Goal: Task Accomplishment & Management: Manage account settings

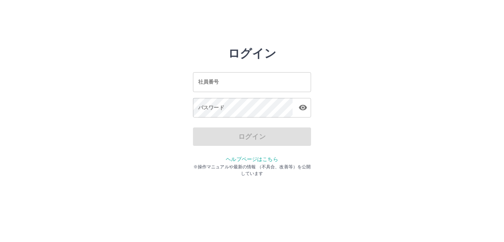
click at [219, 83] on input "社員番号" at bounding box center [252, 82] width 118 height 20
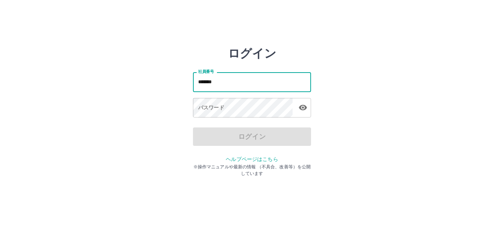
type input "*******"
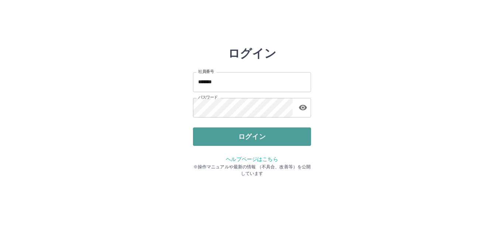
click at [250, 134] on button "ログイン" at bounding box center [252, 137] width 118 height 18
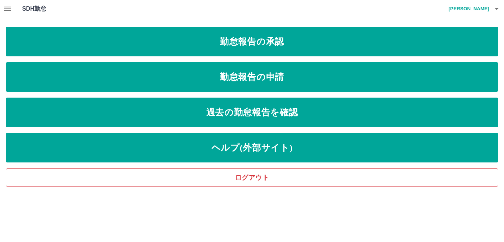
click at [11, 10] on icon "button" at bounding box center [7, 8] width 9 height 9
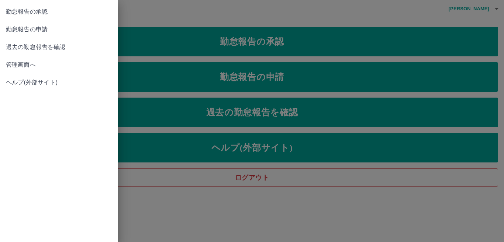
click at [58, 66] on span "管理画面へ" at bounding box center [59, 64] width 106 height 9
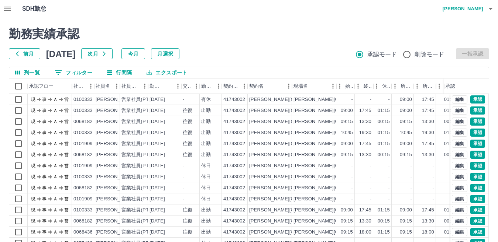
scroll to position [69, 0]
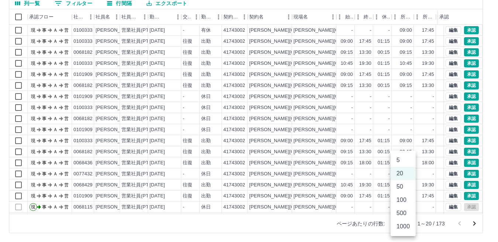
click at [406, 225] on body "SDH勤怠 [PERSON_NAME] 勤務実績承認 前月 [DATE] 次月 今月 月選択 承認モード 削除モード 一括承認 列一覧 0 フィルター 行間隔…" at bounding box center [249, 87] width 498 height 312
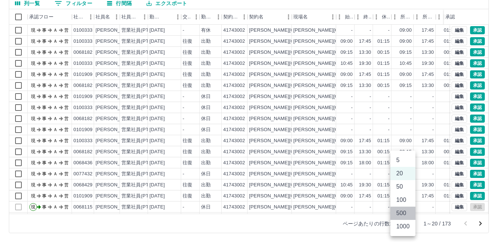
click at [406, 216] on li "500" at bounding box center [402, 213] width 25 height 13
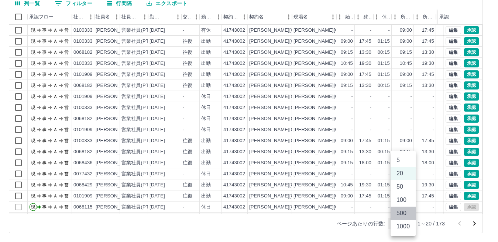
type input "***"
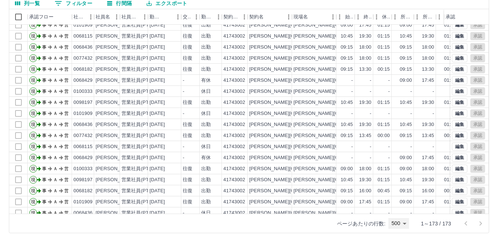
scroll to position [1363, 0]
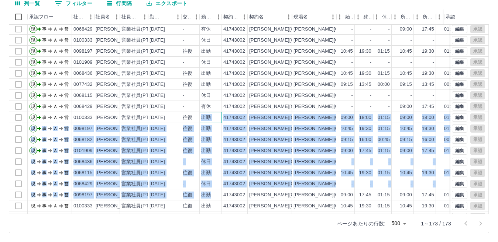
drag, startPoint x: 201, startPoint y: 206, endPoint x: 208, endPoint y: 204, distance: 8.0
click at [210, 204] on div "現 事 Ａ 営 0101909 [PERSON_NAME] 営業社員(PT契約) [DATE] 往復 出勤 41743002 [PERSON_NAME][GE…" at bounding box center [312, 95] width 606 height 255
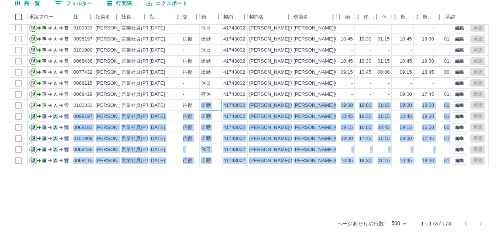
scroll to position [1352, 0]
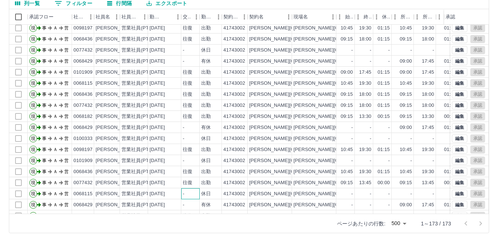
click at [194, 189] on div "-" at bounding box center [190, 193] width 18 height 11
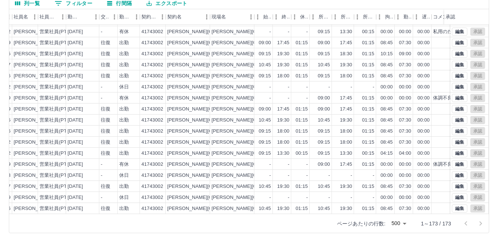
scroll to position [1315, 82]
click at [35, 187] on div "[PERSON_NAME]　[PERSON_NAME]" at bounding box center [55, 186] width 85 height 7
click at [31, 179] on div "[PERSON_NAME]" at bounding box center [33, 175] width 40 height 7
click at [55, 165] on div "営業社員(PT契約)" at bounding box center [58, 164] width 39 height 7
click at [32, 165] on div "[PERSON_NAME]" at bounding box center [33, 164] width 40 height 7
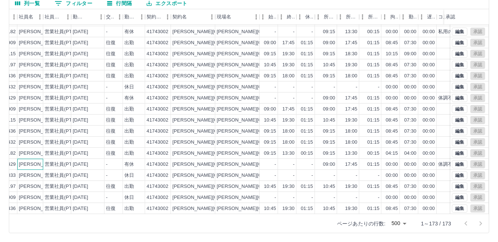
scroll to position [1315, 77]
click at [33, 152] on div "[PERSON_NAME]" at bounding box center [38, 153] width 40 height 7
click at [39, 142] on div "[PERSON_NAME]" at bounding box center [38, 142] width 40 height 7
click at [38, 131] on div "[PERSON_NAME]" at bounding box center [38, 131] width 40 height 7
click at [33, 122] on div "[PERSON_NAME]" at bounding box center [38, 120] width 40 height 7
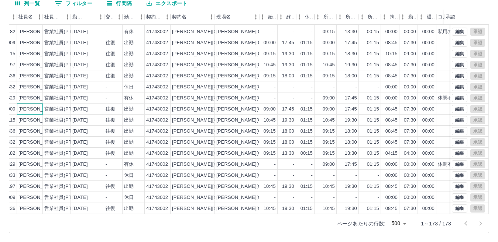
click at [39, 107] on div "[PERSON_NAME]" at bounding box center [38, 109] width 40 height 7
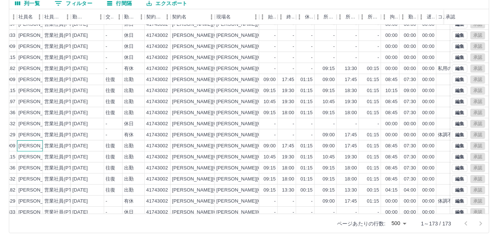
scroll to position [1242, 77]
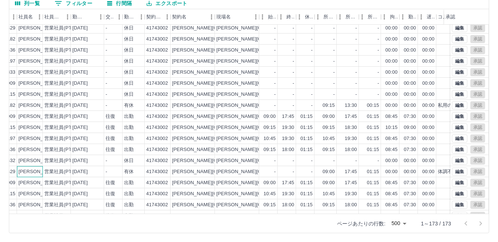
click at [35, 176] on div "[PERSON_NAME]" at bounding box center [30, 171] width 26 height 11
click at [31, 162] on div "[PERSON_NAME]" at bounding box center [38, 161] width 40 height 7
click at [39, 151] on div "[PERSON_NAME]" at bounding box center [38, 149] width 40 height 7
click at [32, 140] on div "[PERSON_NAME]　[PERSON_NAME]" at bounding box center [60, 138] width 85 height 7
click at [31, 127] on div "[PERSON_NAME]" at bounding box center [38, 127] width 40 height 7
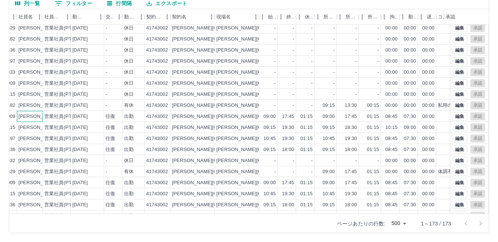
click at [24, 114] on div "[PERSON_NAME]" at bounding box center [38, 116] width 40 height 7
click at [33, 105] on div "[PERSON_NAME]" at bounding box center [38, 105] width 40 height 7
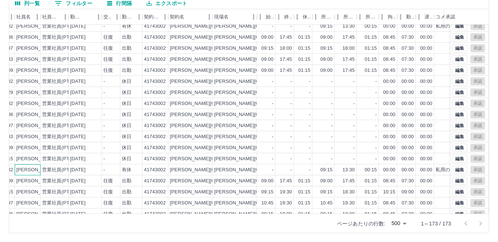
scroll to position [1168, 79]
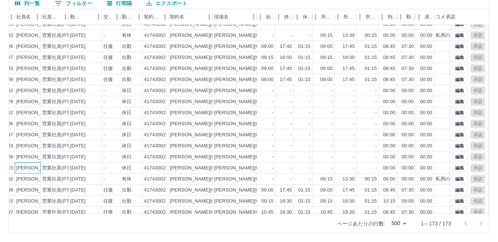
click at [36, 170] on div "[PERSON_NAME]" at bounding box center [36, 168] width 40 height 7
click at [32, 158] on div "[PERSON_NAME]" at bounding box center [36, 157] width 40 height 7
click at [34, 145] on div "[PERSON_NAME]" at bounding box center [36, 146] width 40 height 7
click at [33, 138] on div "[PERSON_NAME]　[PERSON_NAME]" at bounding box center [58, 135] width 85 height 7
click at [34, 127] on div "[PERSON_NAME]" at bounding box center [36, 124] width 40 height 7
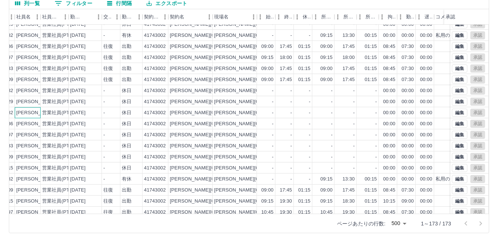
click at [34, 114] on div "[PERSON_NAME]" at bounding box center [36, 113] width 40 height 7
click at [32, 100] on div "[PERSON_NAME]" at bounding box center [36, 101] width 40 height 7
click at [36, 89] on div "[PERSON_NAME]" at bounding box center [36, 90] width 40 height 7
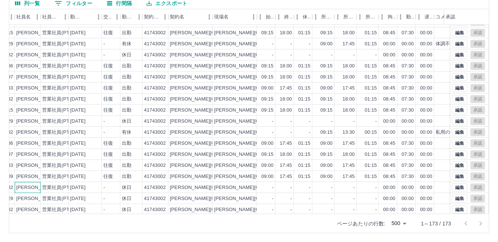
scroll to position [1057, 79]
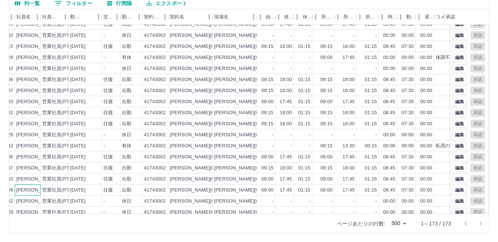
click at [32, 191] on div "[PERSON_NAME]" at bounding box center [36, 190] width 40 height 7
click at [31, 178] on div "[PERSON_NAME]" at bounding box center [36, 179] width 40 height 7
click at [31, 169] on div "[PERSON_NAME]　[PERSON_NAME]" at bounding box center [58, 168] width 85 height 7
click at [28, 159] on div "[PERSON_NAME]" at bounding box center [36, 157] width 40 height 7
click at [20, 146] on div "[PERSON_NAME]" at bounding box center [36, 146] width 40 height 7
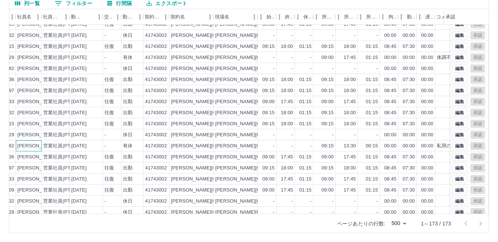
scroll to position [1057, 79]
click at [27, 136] on div "[PERSON_NAME]" at bounding box center [37, 135] width 40 height 7
click at [36, 123] on div "[PERSON_NAME]" at bounding box center [37, 124] width 40 height 7
click at [41, 114] on div "営業社員(PT契約)" at bounding box center [55, 112] width 28 height 11
click at [38, 114] on div "[PERSON_NAME]" at bounding box center [37, 113] width 40 height 7
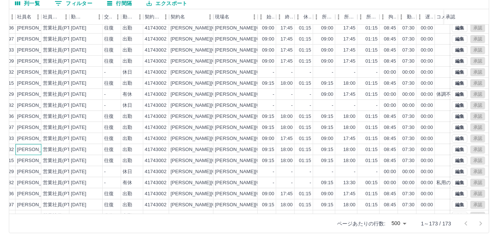
scroll to position [983, 79]
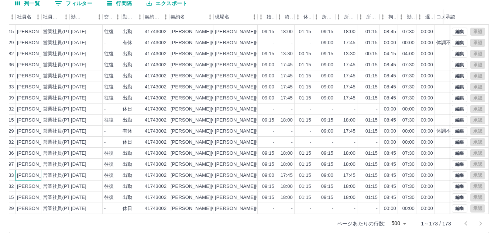
click at [34, 179] on div "[PERSON_NAME]" at bounding box center [37, 175] width 40 height 7
click at [37, 165] on div "[PERSON_NAME]　[PERSON_NAME]" at bounding box center [59, 164] width 85 height 7
click at [39, 155] on div "[PERSON_NAME]" at bounding box center [37, 153] width 40 height 7
click at [25, 141] on div "[PERSON_NAME]" at bounding box center [37, 142] width 40 height 7
click at [79, 133] on div "[DATE]" at bounding box center [78, 131] width 15 height 7
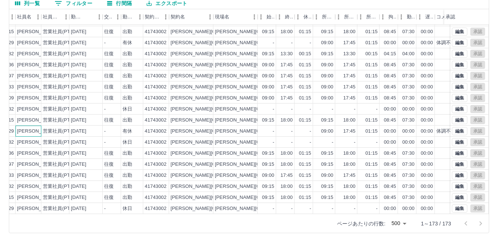
click at [35, 132] on div "[PERSON_NAME]" at bounding box center [37, 131] width 40 height 7
click at [34, 121] on div "[PERSON_NAME]" at bounding box center [37, 120] width 40 height 7
click at [32, 111] on div "[PERSON_NAME]" at bounding box center [37, 109] width 40 height 7
click at [20, 99] on div "[PERSON_NAME]" at bounding box center [37, 98] width 40 height 7
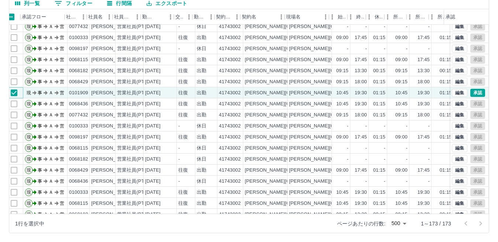
scroll to position [369, 0]
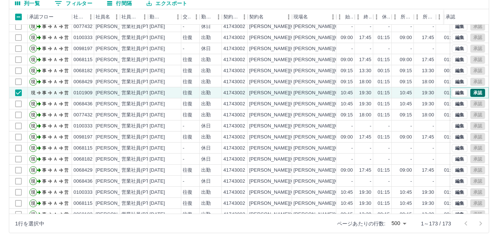
click at [473, 93] on button "承認" at bounding box center [477, 93] width 15 height 8
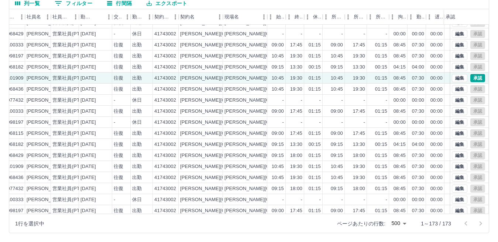
scroll to position [295, 0]
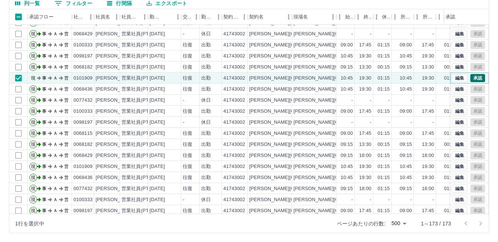
click at [474, 80] on button "承認" at bounding box center [477, 78] width 15 height 8
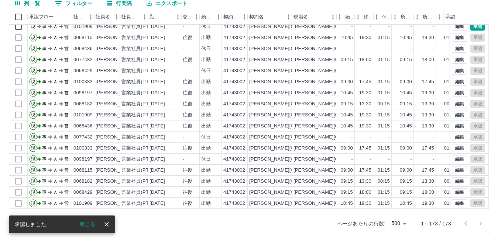
scroll to position [221, 0]
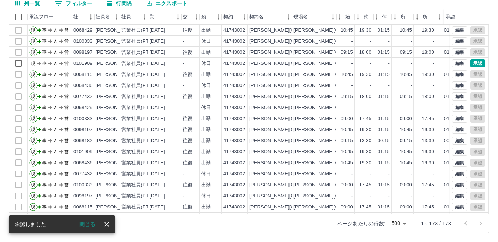
click at [103, 227] on icon "close" at bounding box center [106, 224] width 7 height 7
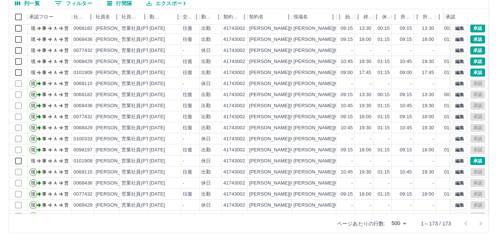
scroll to position [111, 0]
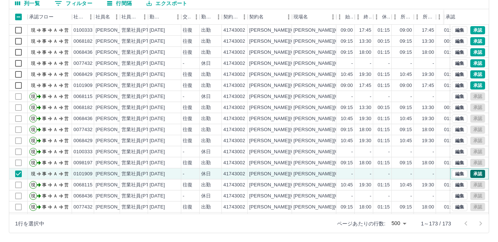
click at [470, 175] on button "承認" at bounding box center [477, 174] width 15 height 8
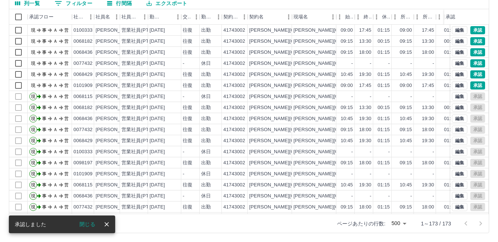
click at [110, 225] on button "close" at bounding box center [106, 224] width 11 height 11
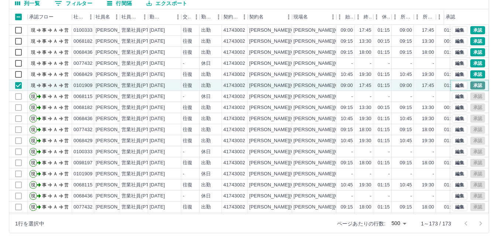
click at [473, 86] on button "承認" at bounding box center [477, 86] width 15 height 8
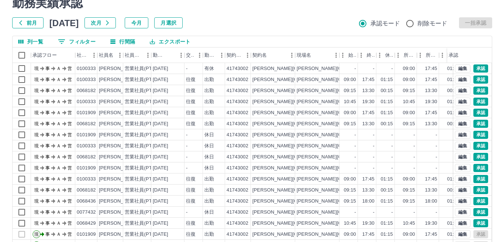
scroll to position [0, 0]
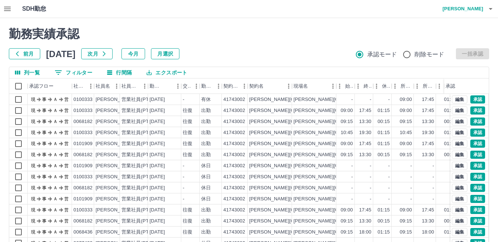
click at [490, 7] on icon "button" at bounding box center [490, 8] width 9 height 9
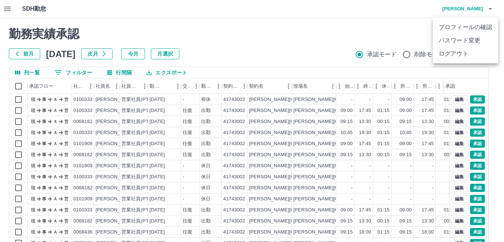
click at [461, 56] on li "ログアウト" at bounding box center [465, 53] width 65 height 13
